Goal: Task Accomplishment & Management: Manage account settings

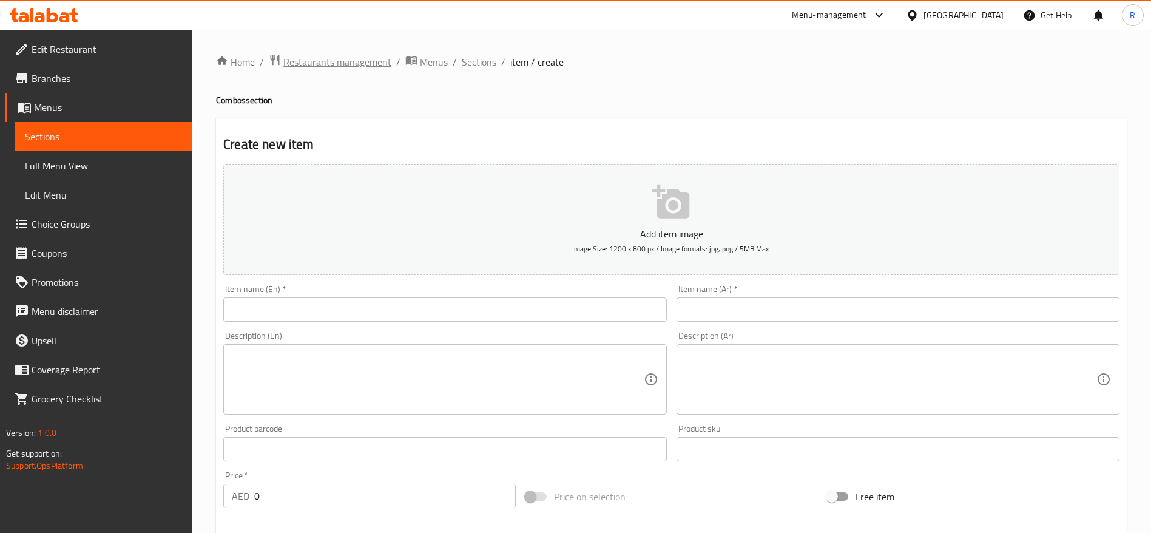
click at [321, 69] on span "Restaurants management" at bounding box center [337, 62] width 108 height 15
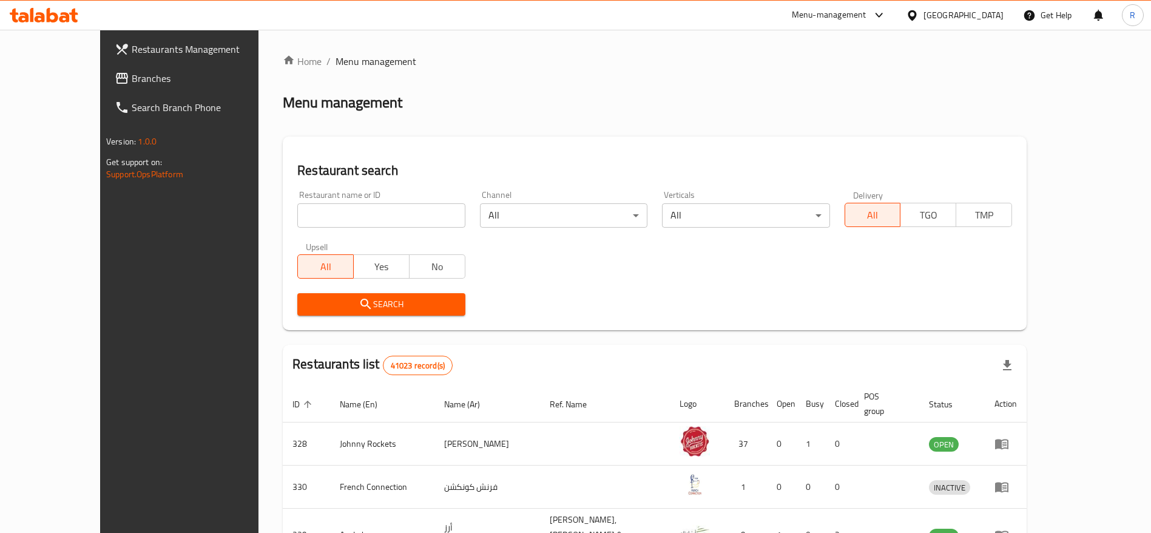
click at [336, 211] on input "search" at bounding box center [380, 215] width 167 height 24
type input "everyday roastery"
click button "Search" at bounding box center [380, 304] width 167 height 22
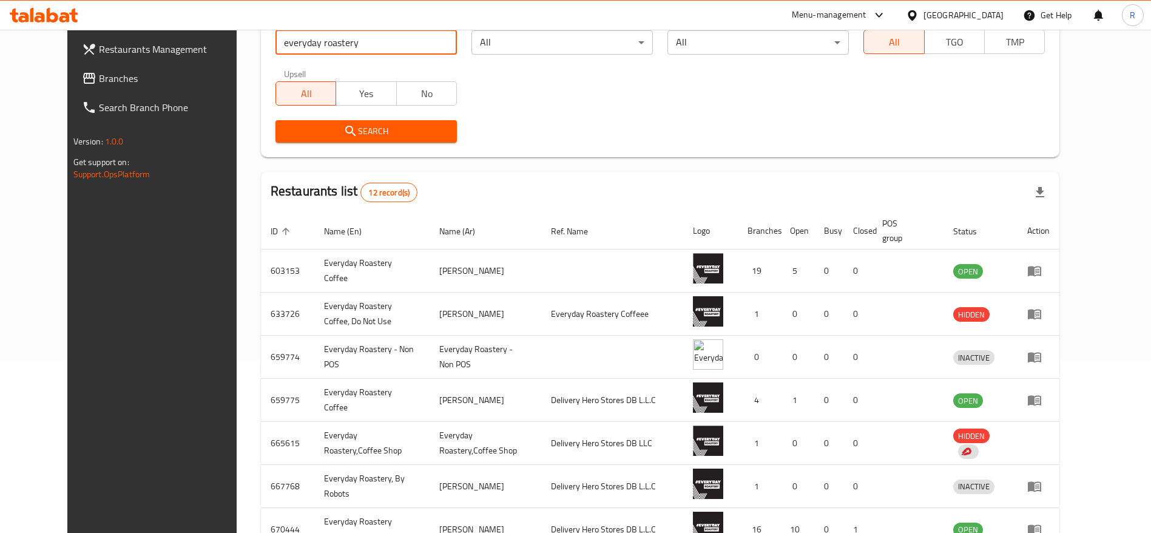
scroll to position [174, 0]
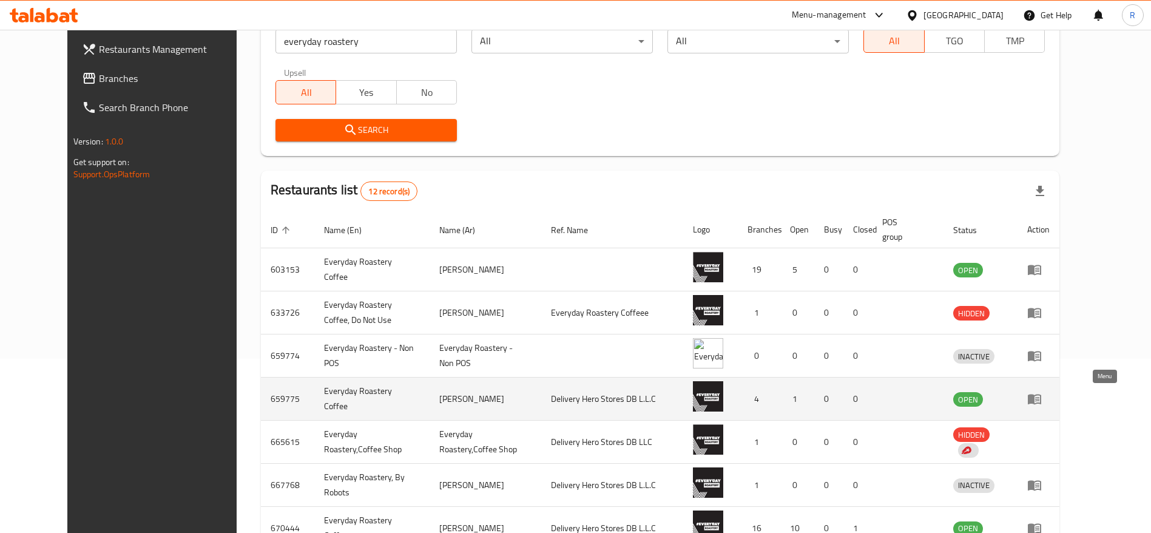
click at [1050, 396] on link "enhanced table" at bounding box center [1038, 398] width 22 height 15
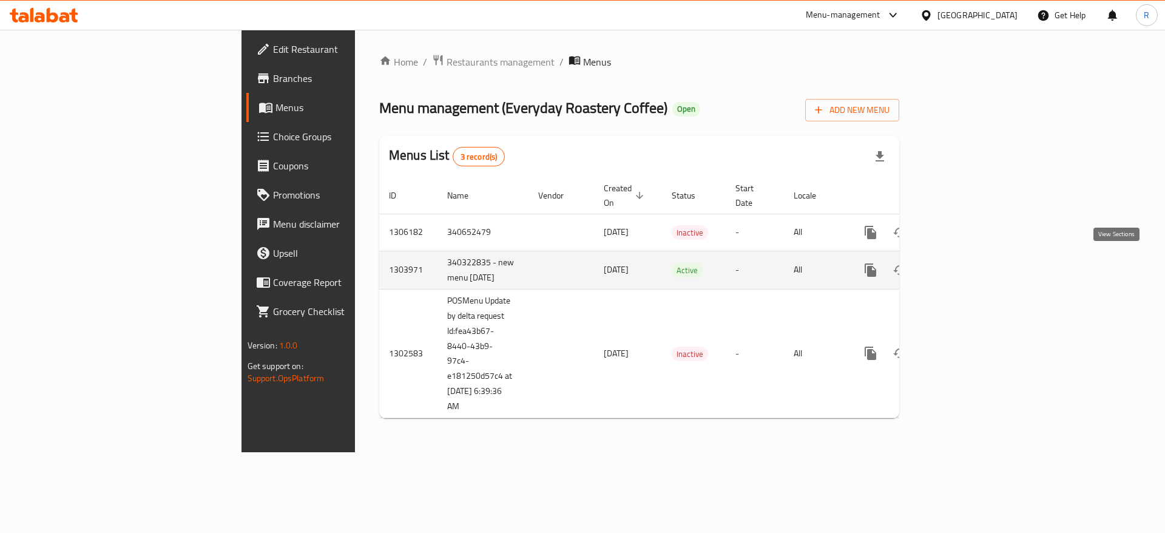
click at [973, 272] on link "enhanced table" at bounding box center [957, 269] width 29 height 29
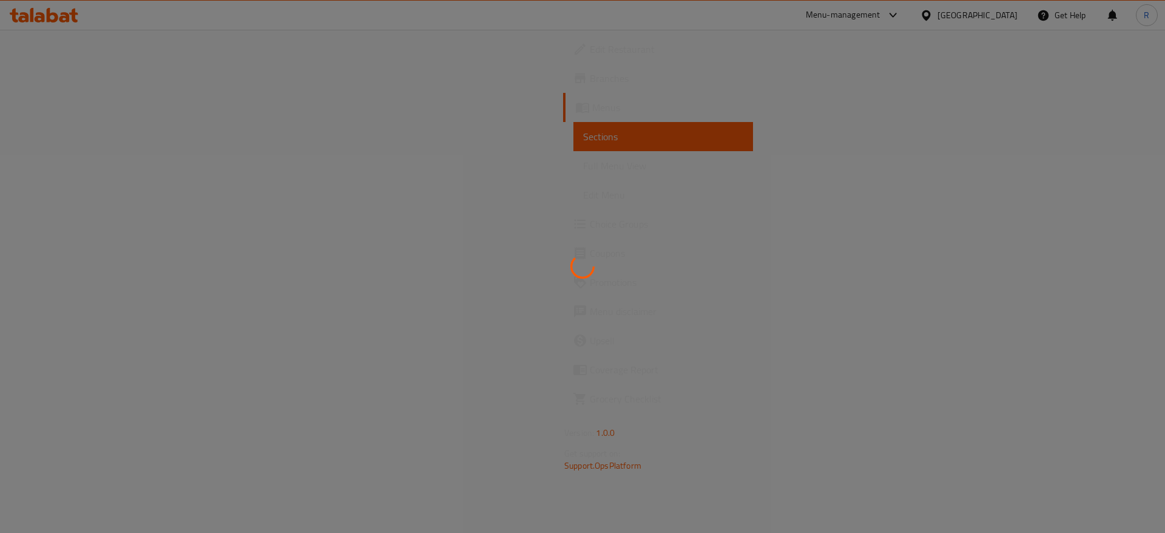
click at [544, 294] on div at bounding box center [582, 266] width 1165 height 533
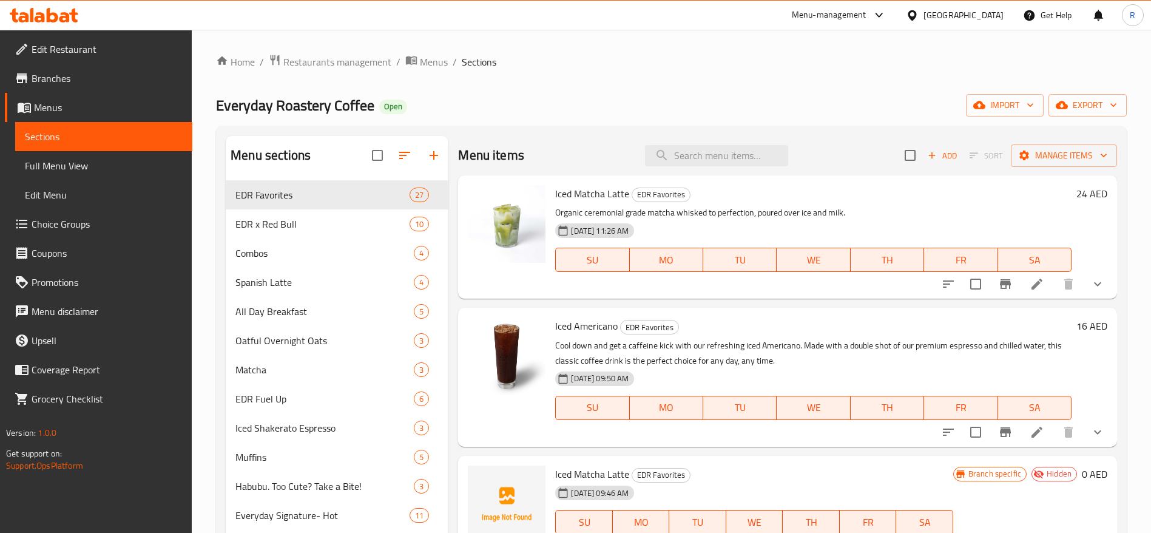
click at [75, 219] on span "Choice Groups" at bounding box center [107, 224] width 151 height 15
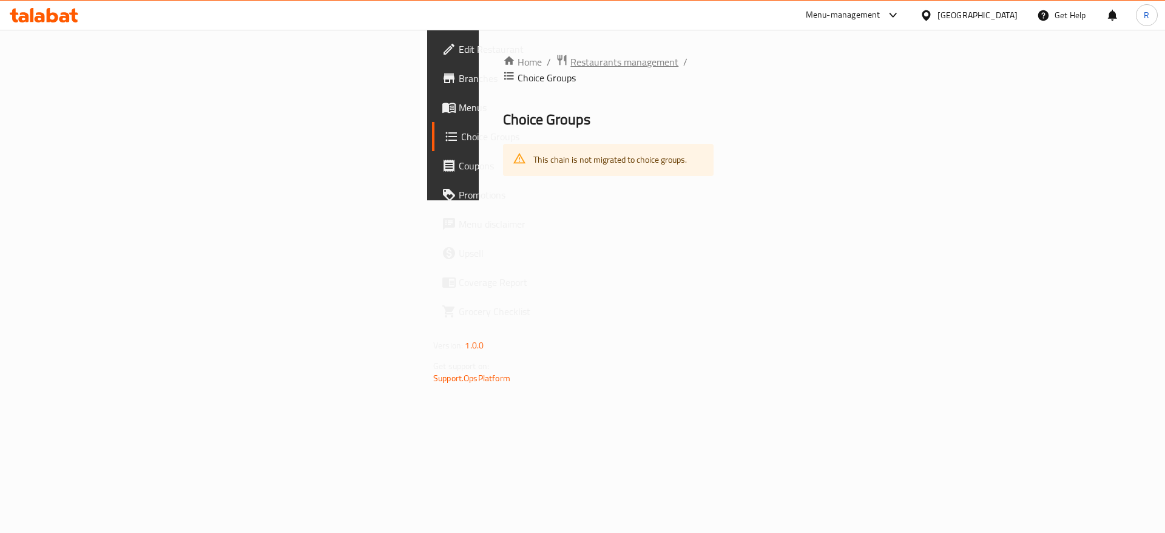
click at [570, 64] on span "Restaurants management" at bounding box center [624, 62] width 108 height 15
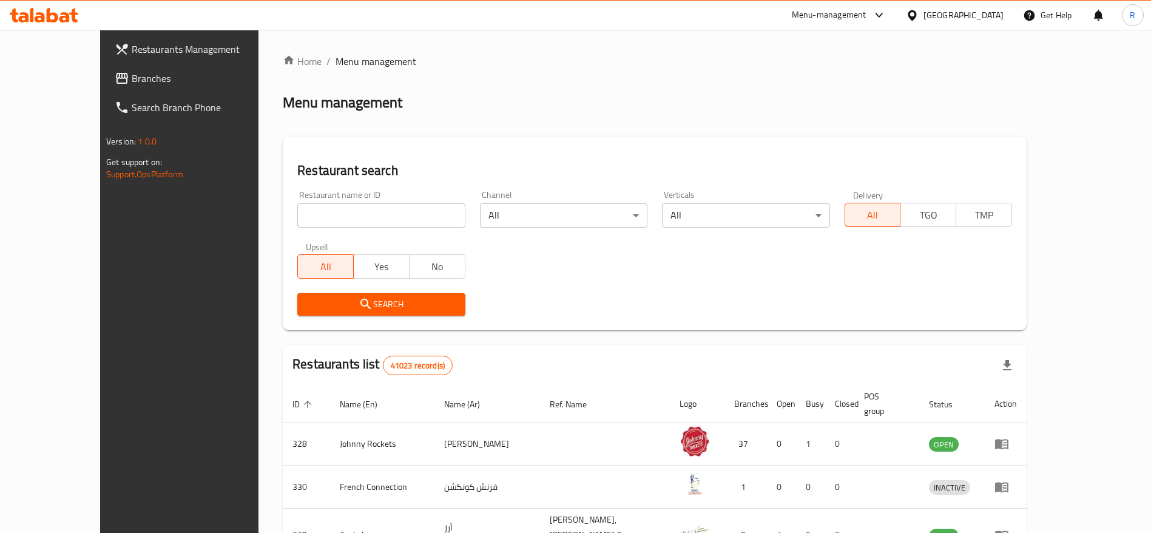
click at [340, 217] on input "search" at bounding box center [380, 215] width 167 height 24
type input "everyday roastery"
click button "Search" at bounding box center [380, 304] width 167 height 22
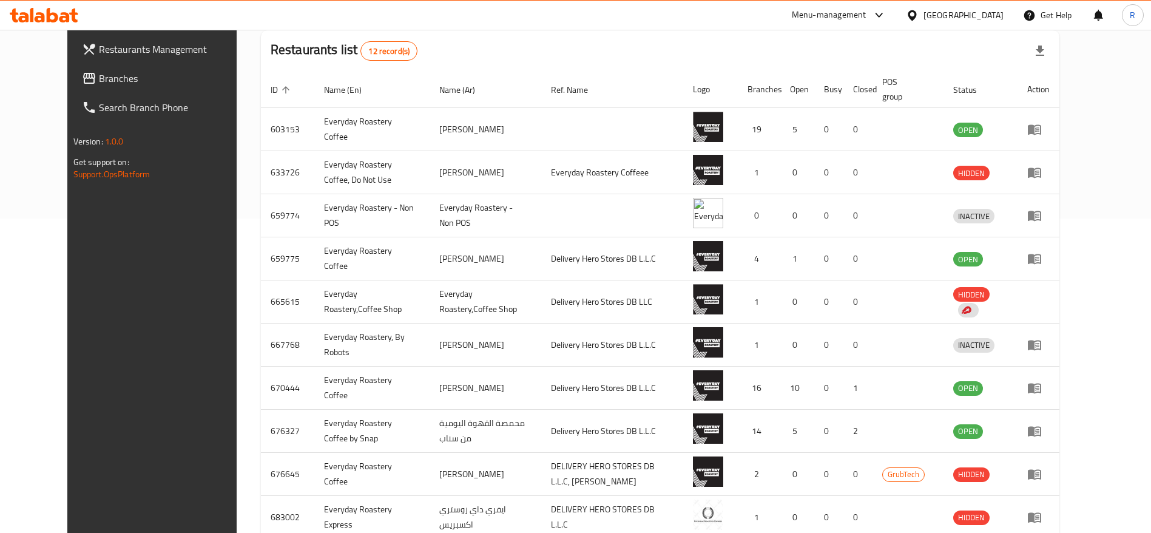
scroll to position [386, 0]
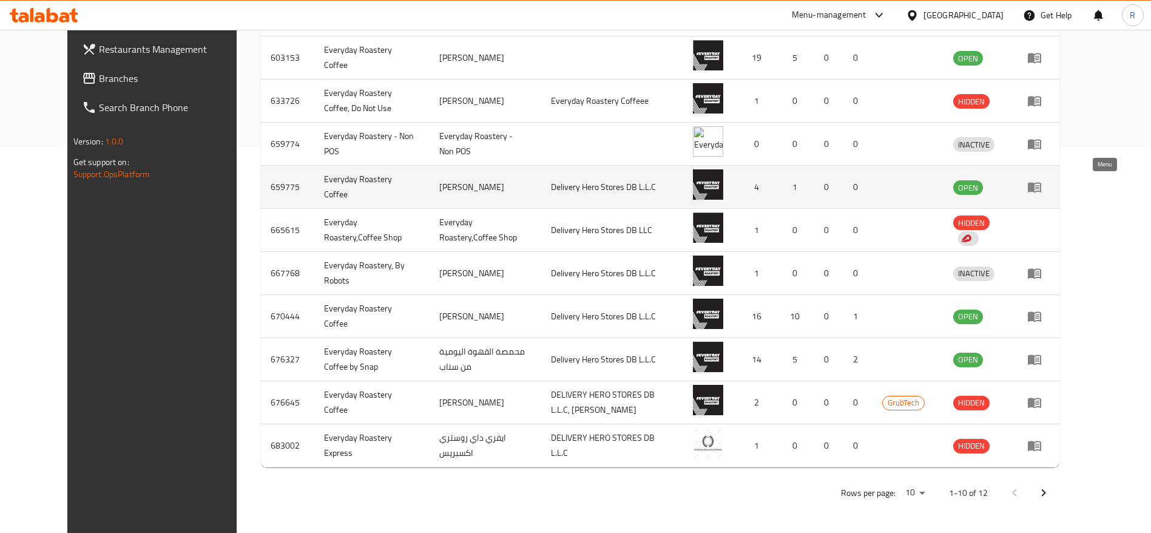
click at [1042, 184] on icon "enhanced table" at bounding box center [1034, 187] width 15 height 15
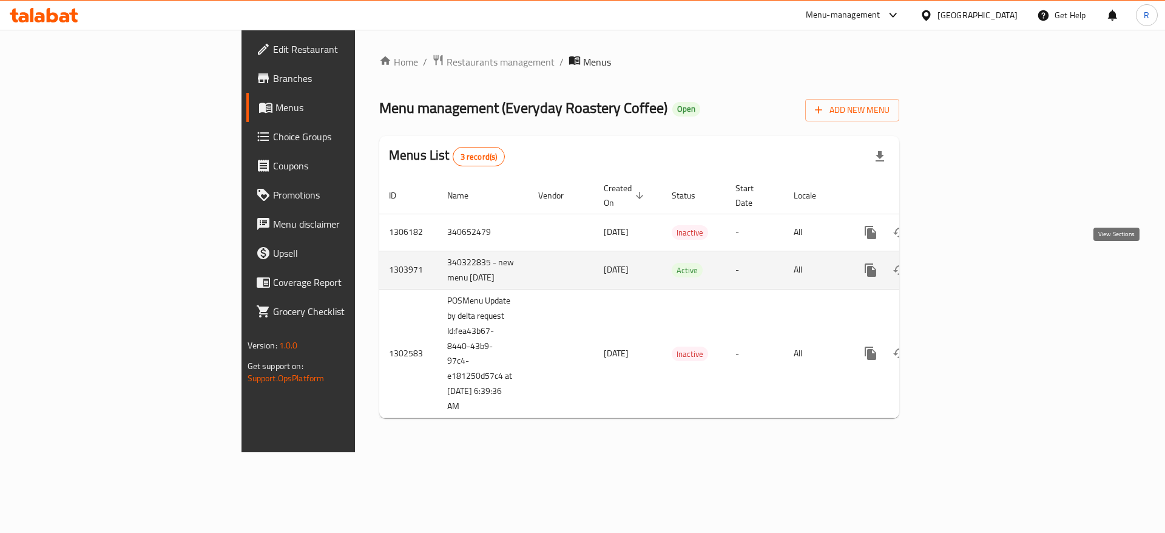
click at [965, 270] on icon "enhanced table" at bounding box center [958, 270] width 15 height 15
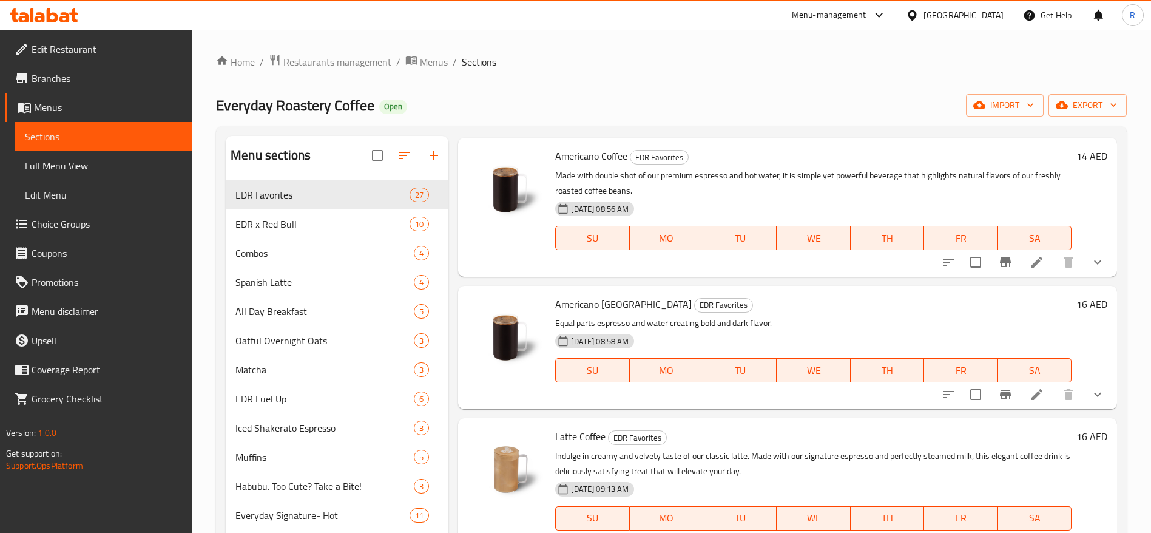
scroll to position [429, 0]
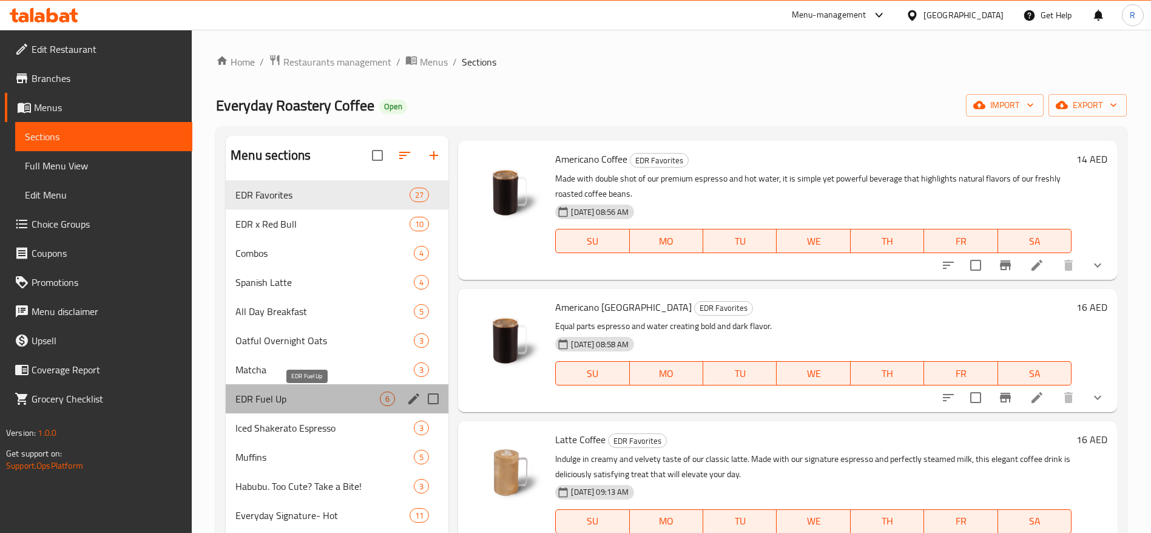
click at [289, 399] on span "EDR Fuel Up" at bounding box center [307, 398] width 144 height 15
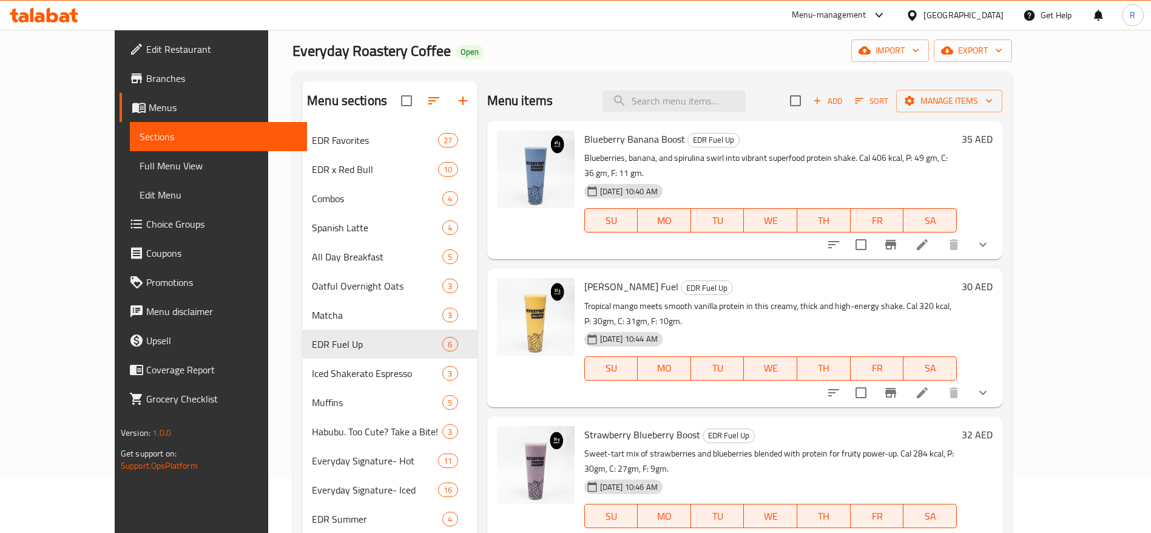
scroll to position [47, 0]
